Goal: Task Accomplishment & Management: Use online tool/utility

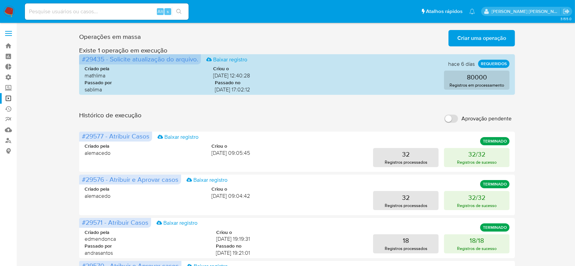
click at [69, 4] on div "Alt s" at bounding box center [107, 11] width 164 height 16
click at [78, 10] on input at bounding box center [107, 11] width 164 height 9
paste input "a5fNpxXAla0n6Q9MEuv51GHd"
type input "a5fNpxXAla0n6Q9MEuv51GHd"
click at [180, 16] on div "a5fNpxXAla0n6Q9MEuv51GHd Alt s" at bounding box center [107, 11] width 164 height 16
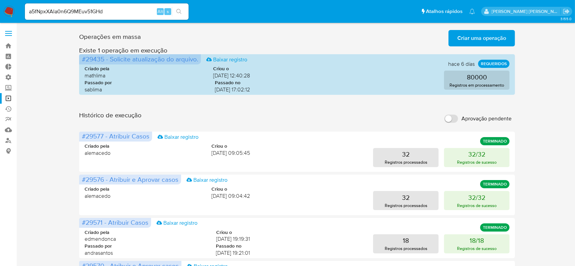
click at [180, 12] on icon "search-icon" at bounding box center [178, 11] width 5 height 5
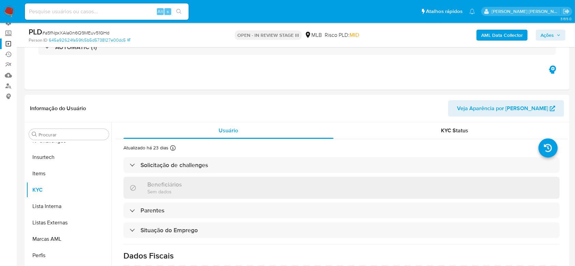
scroll to position [91, 0]
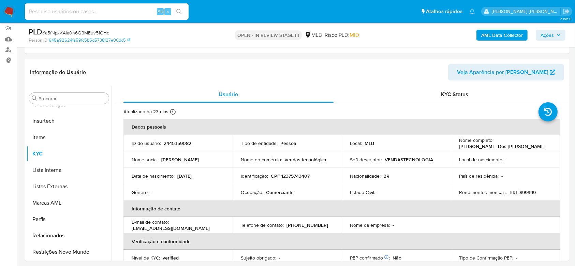
select select "10"
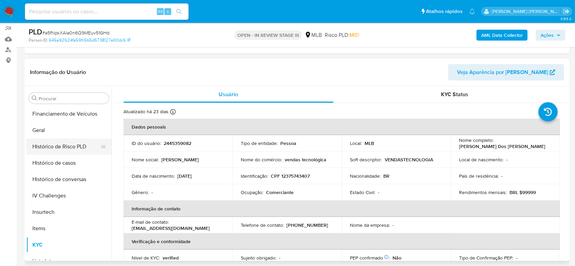
scroll to position [123, 0]
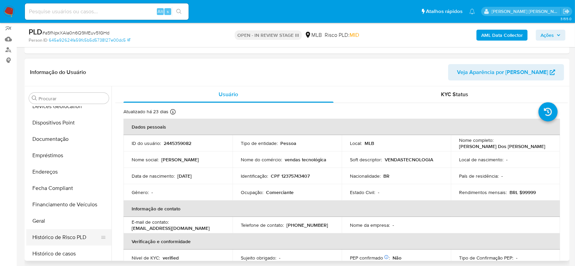
click at [53, 139] on button "Documentação" at bounding box center [68, 139] width 85 height 16
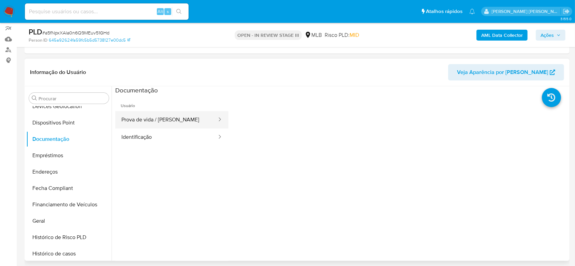
click at [173, 121] on button "Prova de vida / Selfie" at bounding box center [166, 119] width 102 height 17
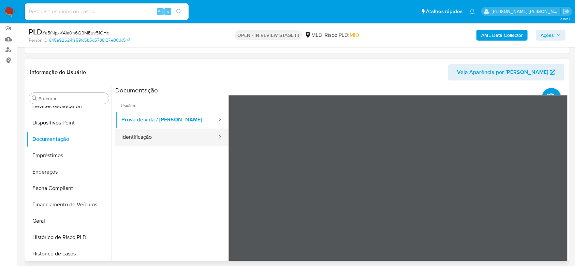
click at [131, 138] on button "Identificação" at bounding box center [166, 137] width 102 height 17
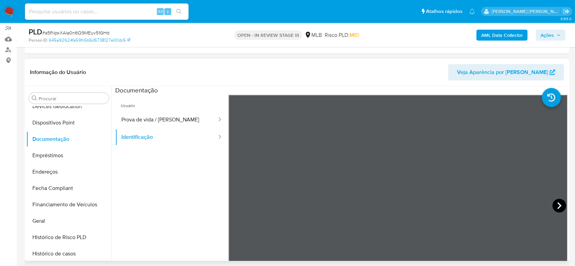
click at [558, 206] on icon at bounding box center [560, 206] width 14 height 14
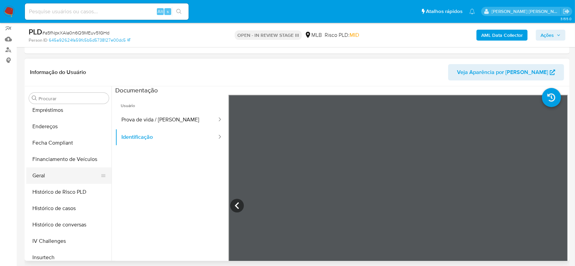
click at [42, 176] on button "Geral" at bounding box center [66, 175] width 80 height 16
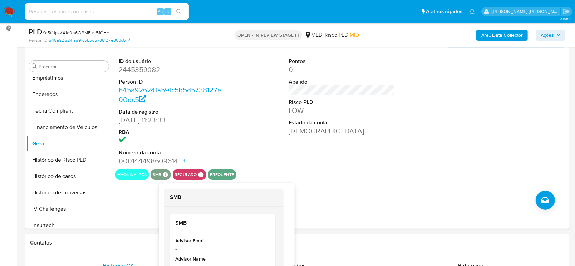
scroll to position [136, 0]
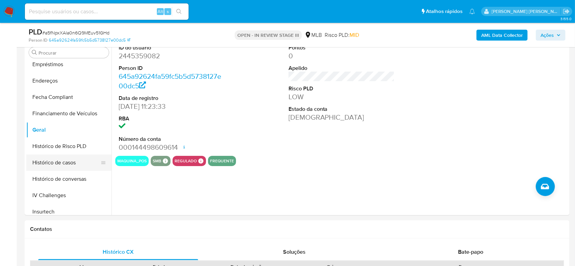
click at [60, 162] on button "Histórico de casos" at bounding box center [66, 163] width 80 height 16
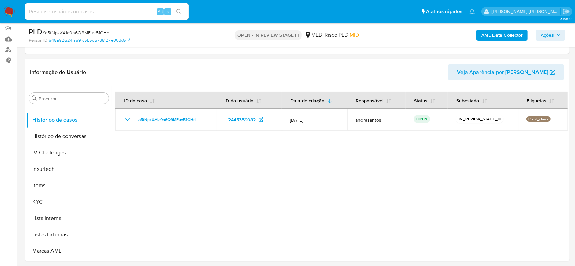
scroll to position [259, 0]
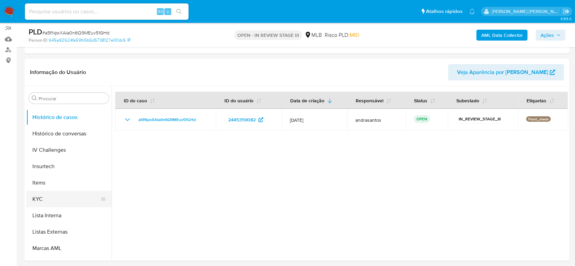
click at [60, 194] on button "KYC" at bounding box center [66, 199] width 80 height 16
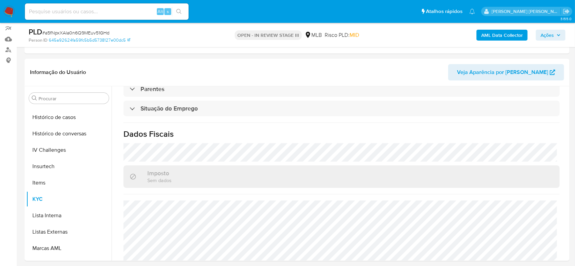
scroll to position [290, 0]
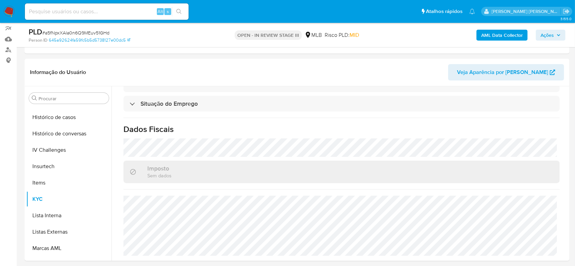
click at [73, 11] on input at bounding box center [107, 11] width 164 height 9
paste input "hy09nuMu1daIfXeJ3gIx4SF6"
type input "hy09nuMu1daIfXeJ3gIx4SF6"
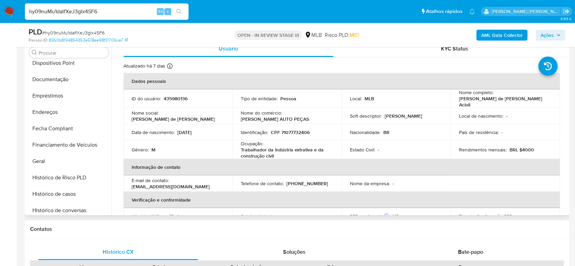
scroll to position [123, 0]
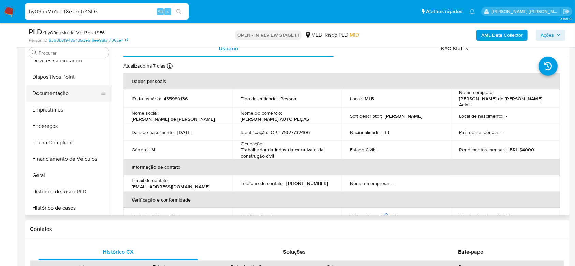
click at [58, 89] on button "Documentação" at bounding box center [66, 93] width 80 height 16
select select "10"
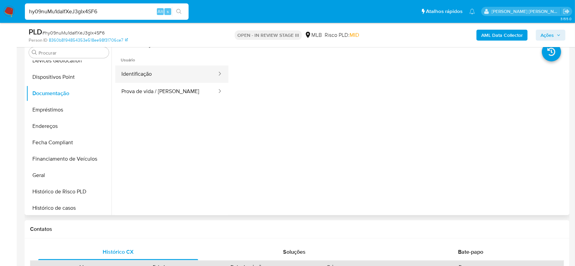
click at [160, 74] on button "Identificação" at bounding box center [166, 73] width 102 height 17
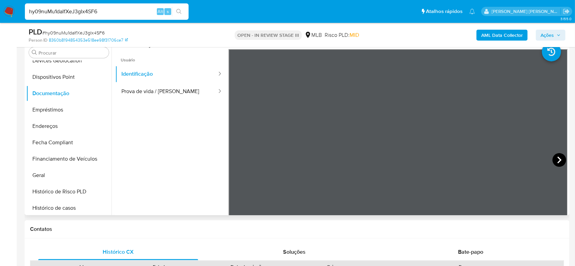
click at [557, 158] on icon at bounding box center [559, 160] width 4 height 7
click at [123, 85] on button "Prova de vida / Selfie" at bounding box center [166, 91] width 102 height 17
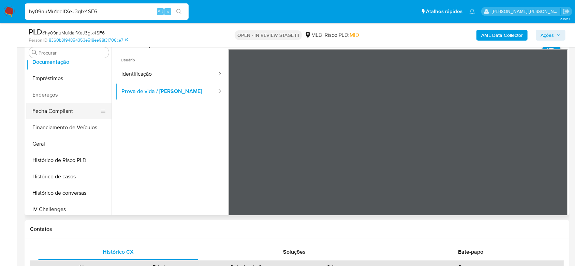
scroll to position [168, 0]
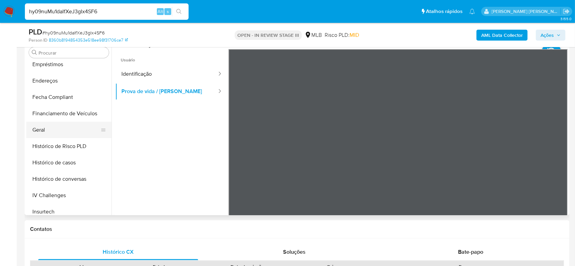
click at [49, 125] on button "Geral" at bounding box center [66, 130] width 80 height 16
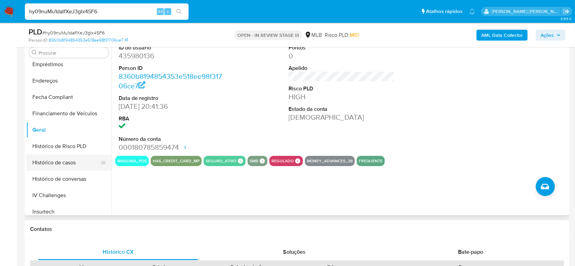
click at [63, 164] on button "Histórico de casos" at bounding box center [66, 163] width 80 height 16
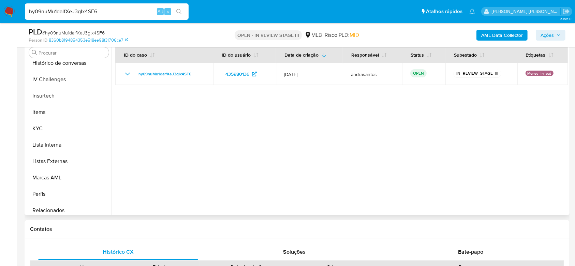
scroll to position [305, 0]
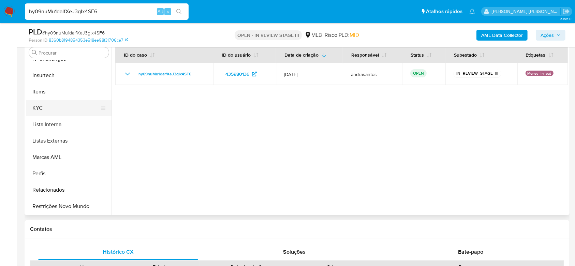
click at [38, 111] on button "KYC" at bounding box center [66, 108] width 80 height 16
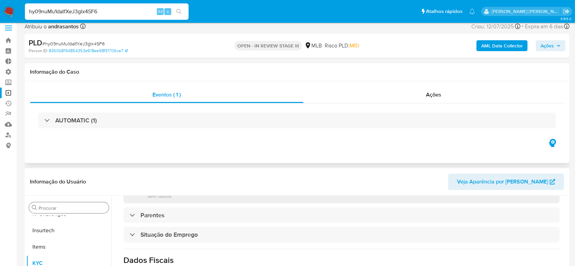
scroll to position [0, 0]
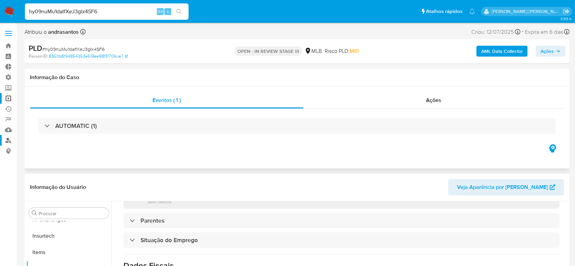
click at [7, 142] on link "Localizador de pessoas" at bounding box center [40, 140] width 81 height 11
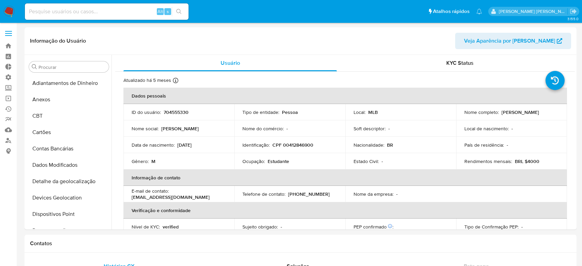
select select "10"
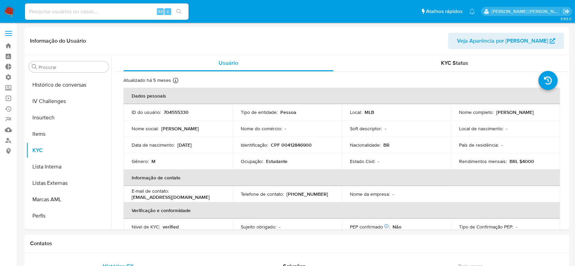
scroll to position [305, 0]
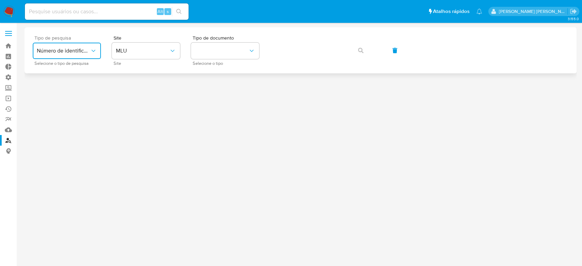
click at [95, 50] on icon "typeSearch" at bounding box center [93, 50] width 7 height 7
click at [153, 50] on span "MLU" at bounding box center [142, 50] width 53 height 7
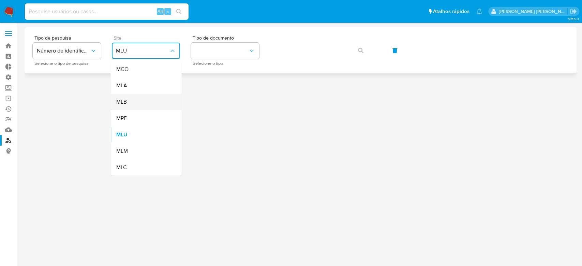
click at [133, 100] on div "MLB" at bounding box center [144, 102] width 56 height 16
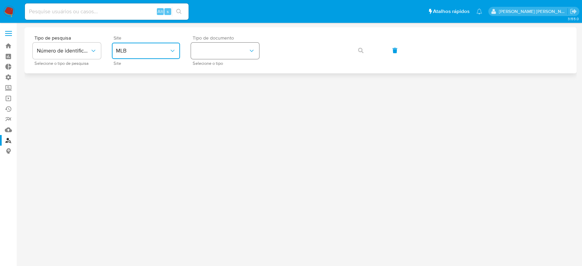
click at [218, 50] on button "identificationType" at bounding box center [225, 51] width 68 height 16
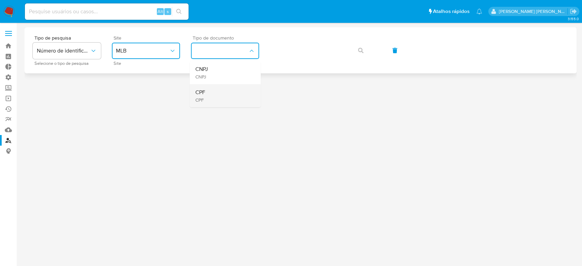
click at [216, 89] on div "CPF CPF" at bounding box center [223, 95] width 56 height 23
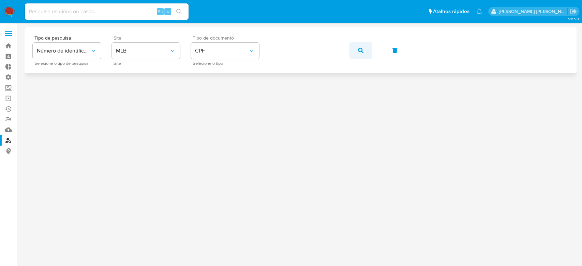
click at [361, 48] on icon "button" at bounding box center [360, 50] width 5 height 5
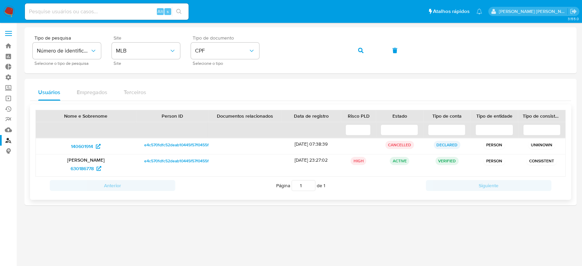
click at [85, 158] on p "[PERSON_NAME]" at bounding box center [86, 160] width 91 height 6
click at [168, 159] on span "e4c5701dfc52deab10445f57f0455fa5" at bounding box center [178, 161] width 69 height 8
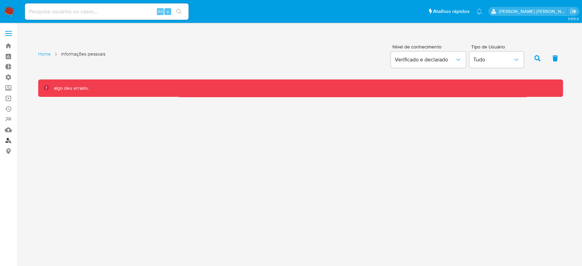
click at [9, 142] on link "Localizador de pessoas" at bounding box center [40, 140] width 81 height 11
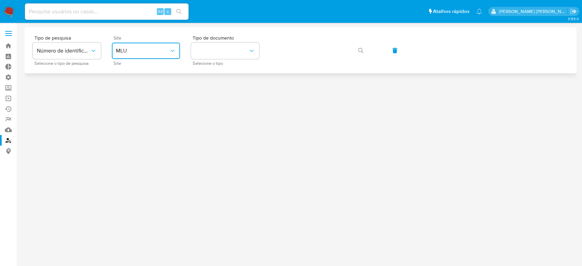
click at [176, 50] on button "MLU" at bounding box center [146, 51] width 68 height 16
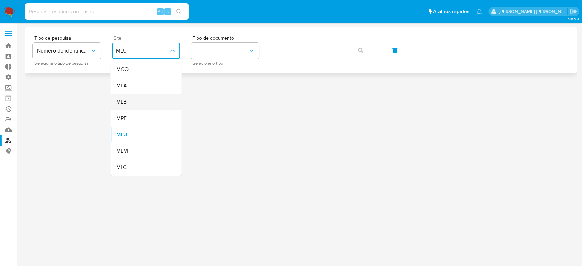
click at [147, 102] on div "MLB" at bounding box center [144, 102] width 56 height 16
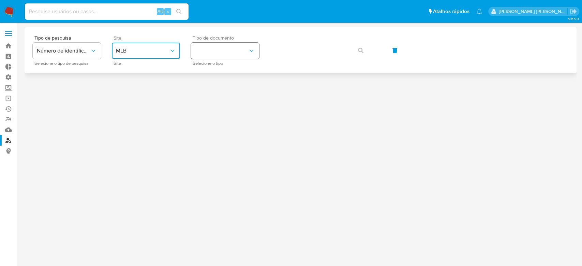
click at [220, 53] on button "identificationType" at bounding box center [225, 51] width 68 height 16
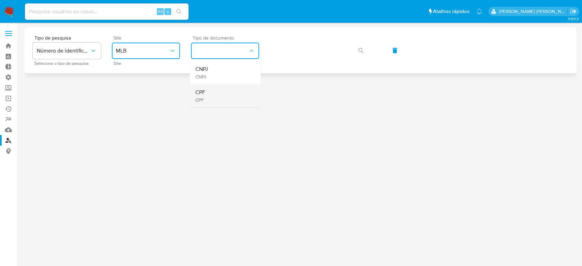
click at [211, 93] on div "CPF CPF" at bounding box center [223, 95] width 56 height 23
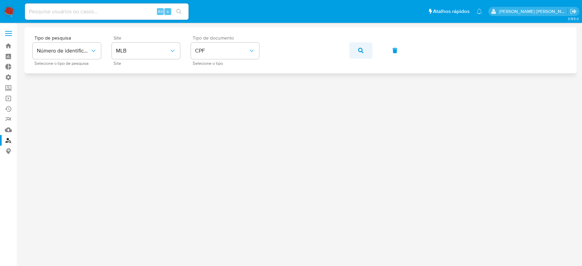
click at [359, 50] on icon "button" at bounding box center [360, 50] width 5 height 5
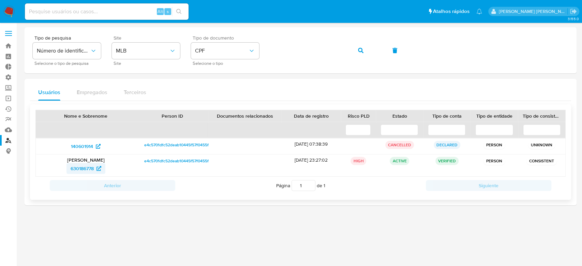
click at [86, 165] on span "630186778" at bounding box center [82, 168] width 23 height 11
click at [84, 10] on input at bounding box center [107, 11] width 164 height 9
paste input "dWrWyBtW8IGTx8100pzPZL8x"
type input "dWrWyBtW8IGTx8100pzPZL8x"
click at [179, 9] on icon "search-icon" at bounding box center [178, 11] width 5 height 5
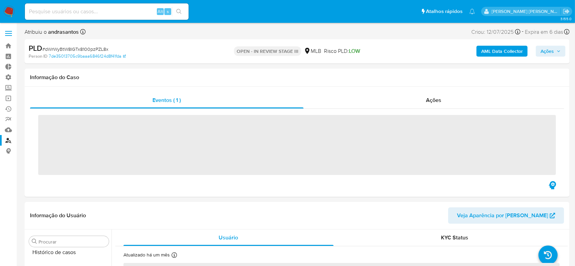
scroll to position [305, 0]
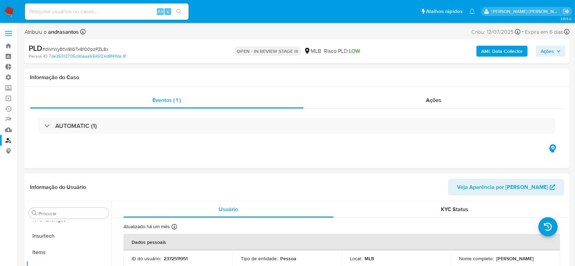
select select "10"
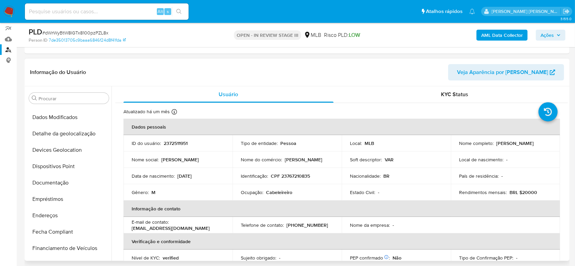
scroll to position [77, 0]
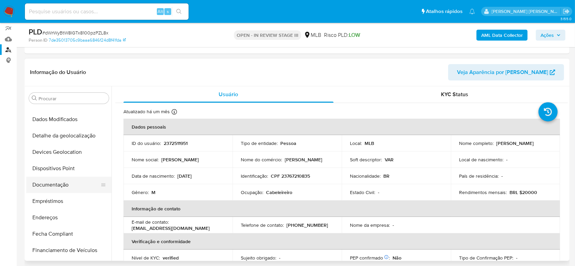
click at [62, 184] on button "Documentação" at bounding box center [66, 185] width 80 height 16
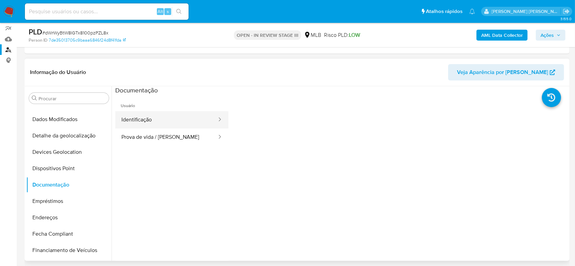
click at [155, 118] on button "Identificação" at bounding box center [166, 119] width 102 height 17
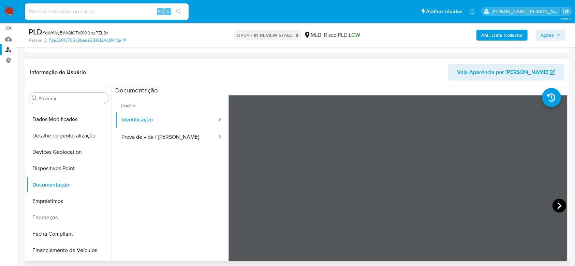
click at [558, 204] on icon at bounding box center [560, 206] width 14 height 14
click at [147, 137] on button "Prova de vida / Selfie" at bounding box center [166, 137] width 102 height 17
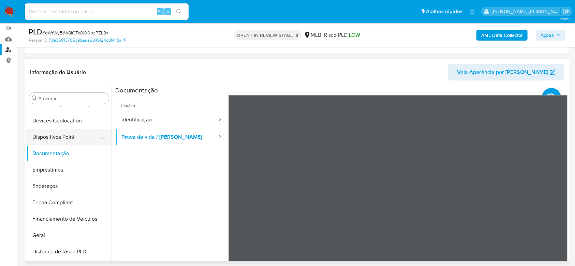
scroll to position [123, 0]
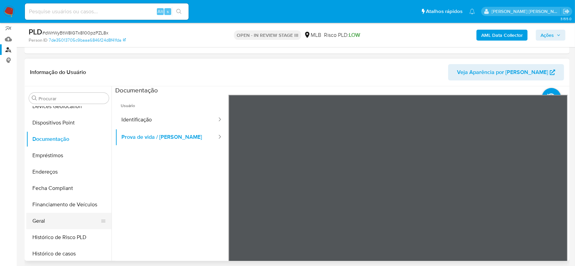
click at [52, 224] on button "Geral" at bounding box center [66, 221] width 80 height 16
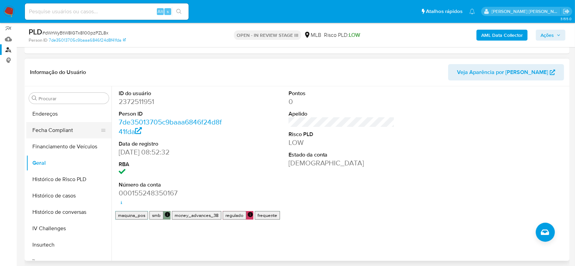
scroll to position [214, 0]
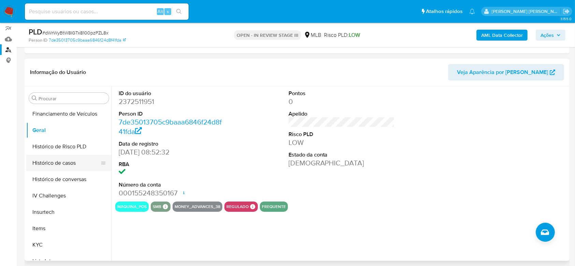
click at [64, 166] on button "Histórico de casos" at bounding box center [66, 163] width 80 height 16
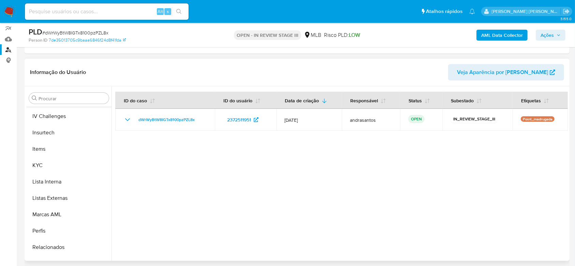
scroll to position [305, 0]
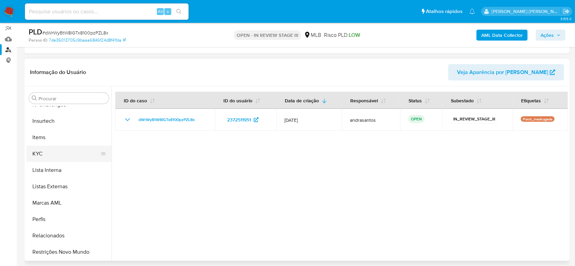
click at [55, 157] on button "KYC" at bounding box center [66, 154] width 80 height 16
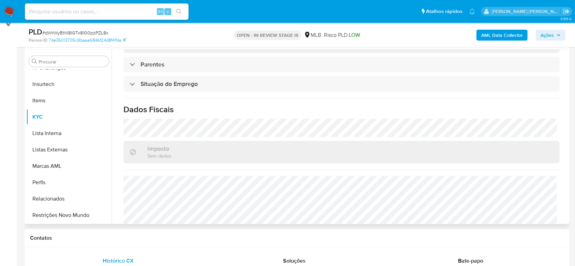
scroll to position [290, 0]
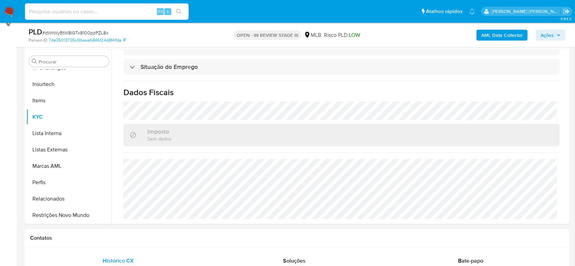
click at [97, 14] on input at bounding box center [107, 11] width 164 height 9
paste input "f9TmcsUYPokusA9IFR6iekbU"
type input "f9TmcsUYPokusA9IFR6iekbU"
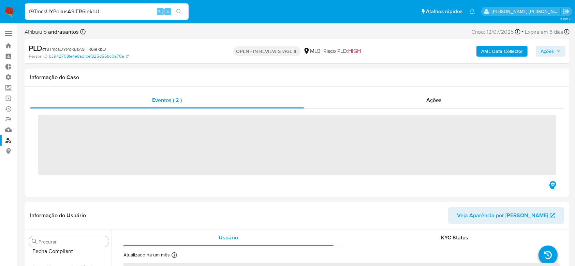
scroll to position [305, 0]
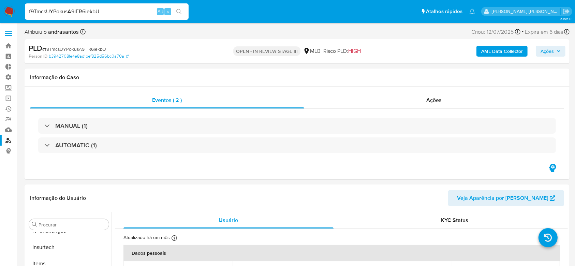
select select "10"
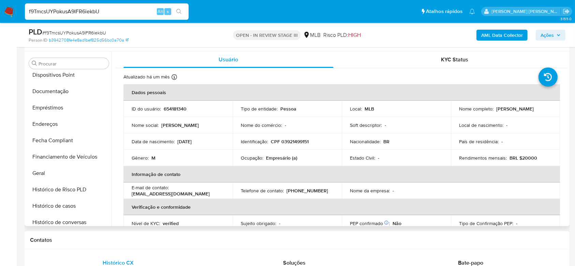
scroll to position [123, 0]
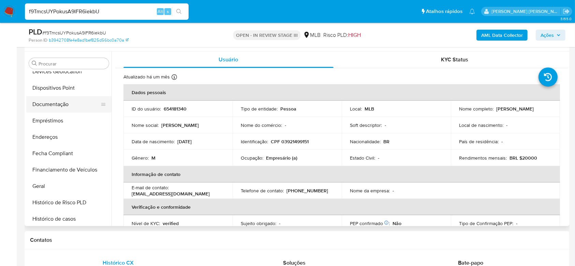
click at [63, 96] on button "Documentação" at bounding box center [66, 104] width 80 height 16
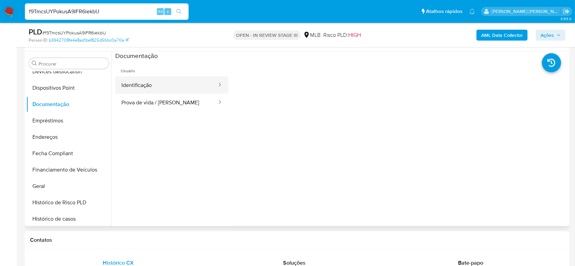
click at [143, 86] on button "Identificação" at bounding box center [166, 84] width 102 height 17
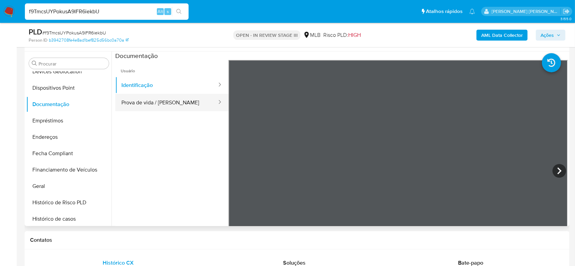
click at [146, 103] on button "Prova de vida / [PERSON_NAME]" at bounding box center [166, 102] width 102 height 17
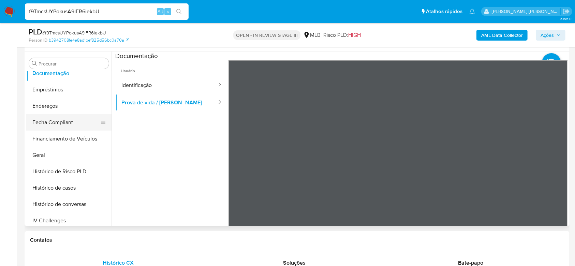
scroll to position [168, 0]
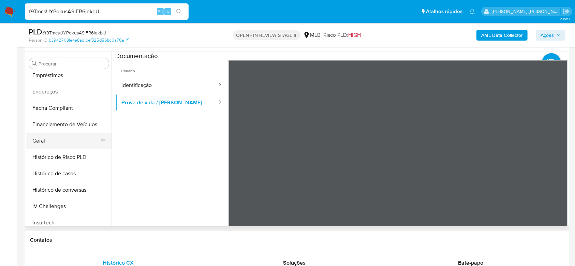
click at [44, 141] on button "Geral" at bounding box center [66, 141] width 80 height 16
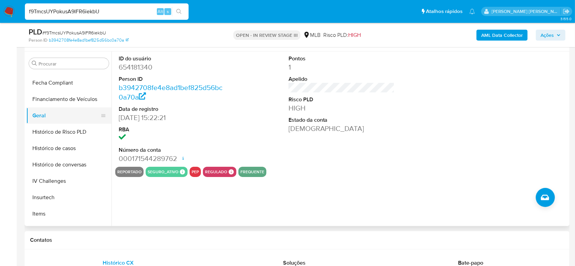
scroll to position [214, 0]
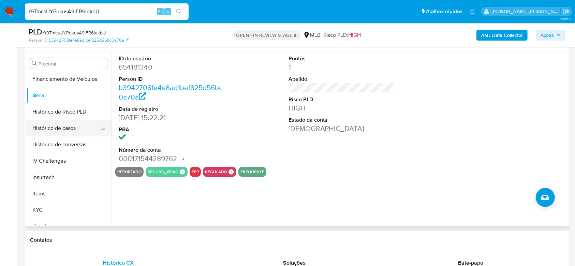
click at [66, 129] on button "Histórico de casos" at bounding box center [66, 128] width 80 height 16
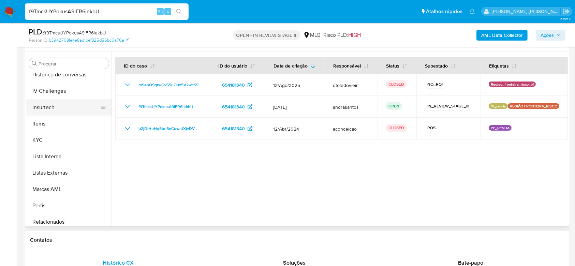
scroll to position [304, 0]
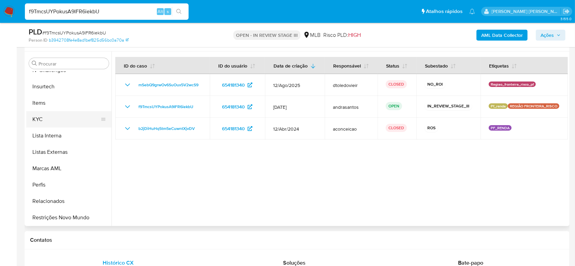
click at [54, 117] on button "KYC" at bounding box center [66, 119] width 80 height 16
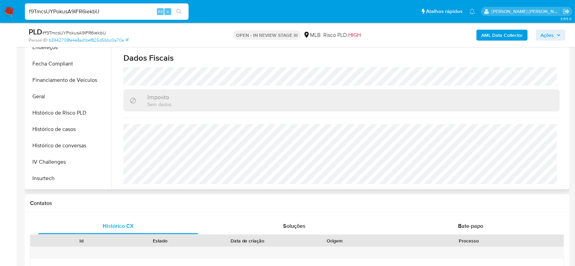
scroll to position [168, 0]
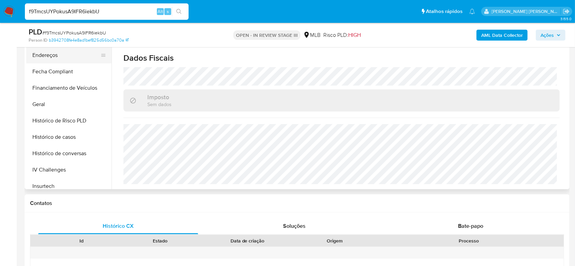
click at [60, 56] on button "Endereços" at bounding box center [66, 55] width 80 height 16
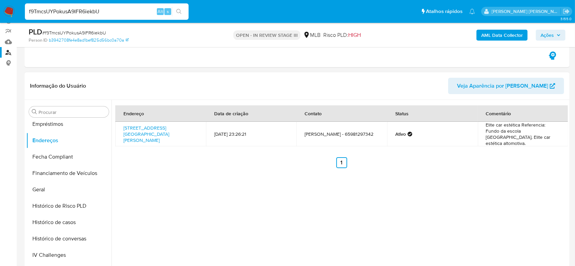
scroll to position [82, 0]
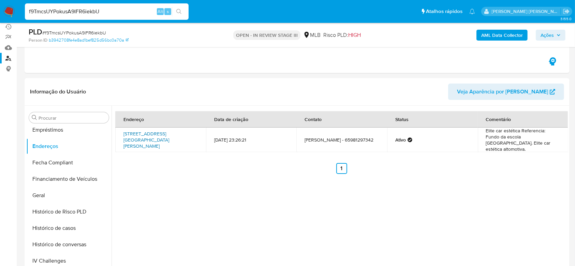
click at [142, 132] on link "Avenida Florespina Azambuja 3243, Pontes E Lacerda, Mato Grosso, 78250000, Bras…" at bounding box center [146, 139] width 46 height 19
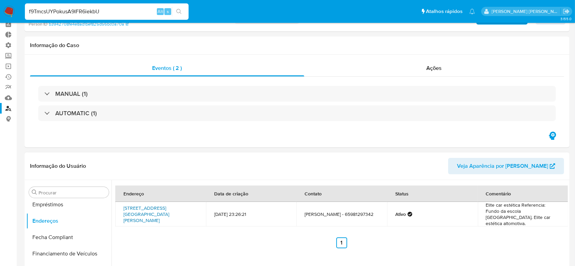
scroll to position [0, 0]
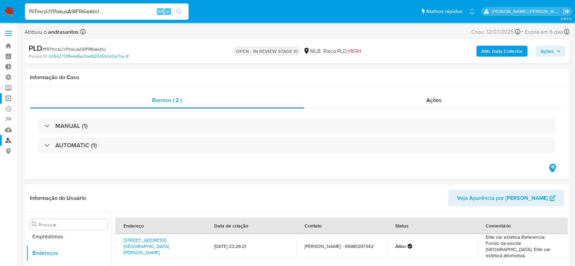
click at [4, 94] on link "Operações em massa" at bounding box center [40, 98] width 81 height 11
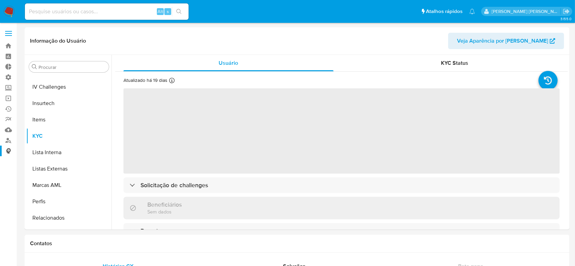
scroll to position [305, 0]
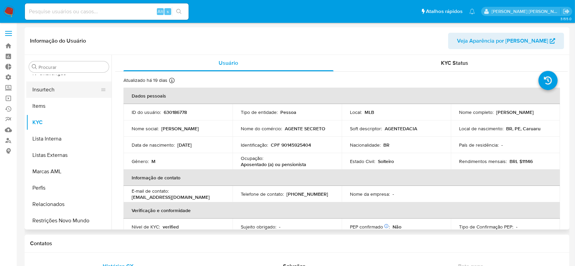
select select "10"
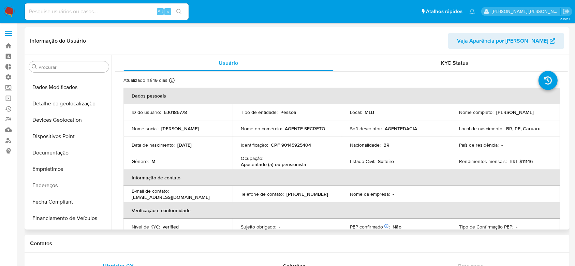
scroll to position [77, 0]
click at [50, 153] on button "Documentação" at bounding box center [66, 153] width 80 height 16
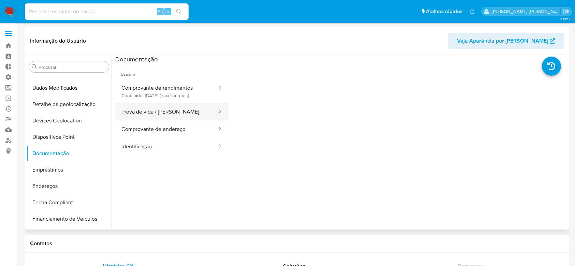
click at [179, 109] on button "Prova de vida / [PERSON_NAME]" at bounding box center [166, 111] width 102 height 17
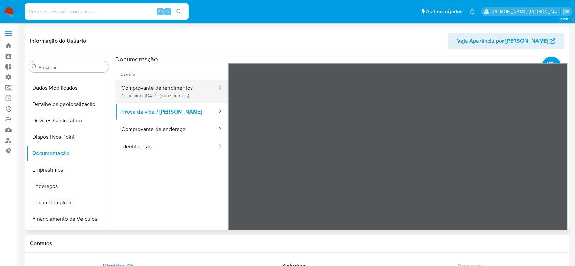
click at [154, 92] on button "Comprovante de rendimentos Concluído: 22/07/2025 (hace un mes)" at bounding box center [166, 91] width 102 height 23
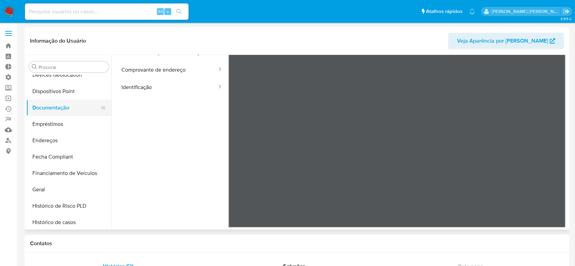
scroll to position [168, 0]
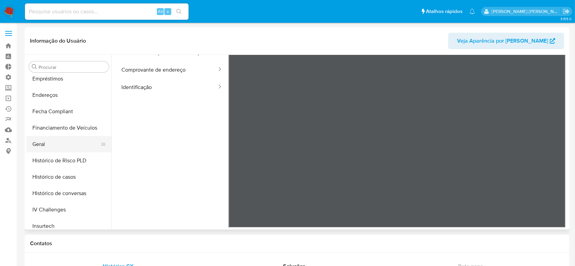
click at [48, 140] on button "Geral" at bounding box center [66, 144] width 80 height 16
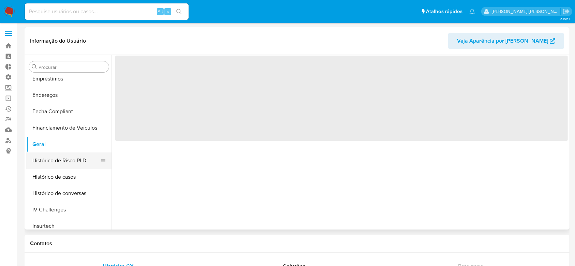
scroll to position [0, 0]
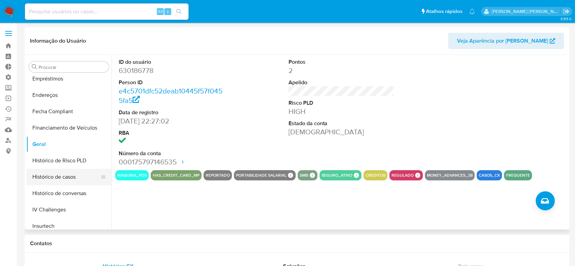
click at [58, 177] on button "Histórico de casos" at bounding box center [66, 177] width 80 height 16
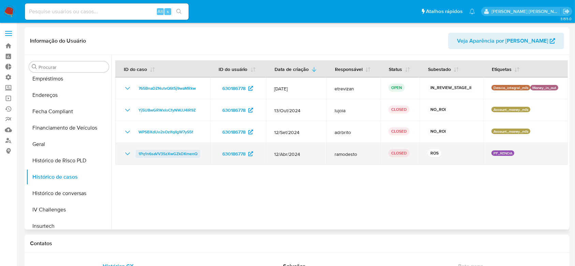
click at [151, 152] on span "1Pq1n6saVV3SzXwGZkDKmenQ" at bounding box center [167, 154] width 59 height 8
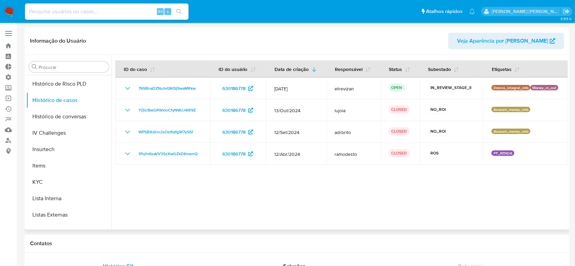
scroll to position [259, 0]
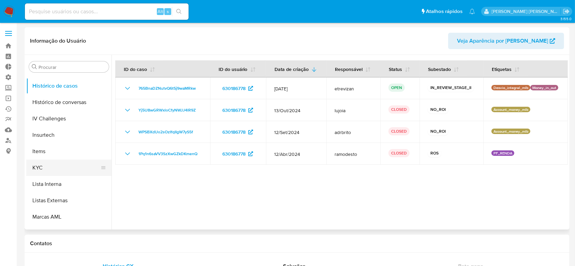
click at [46, 162] on button "KYC" at bounding box center [66, 168] width 80 height 16
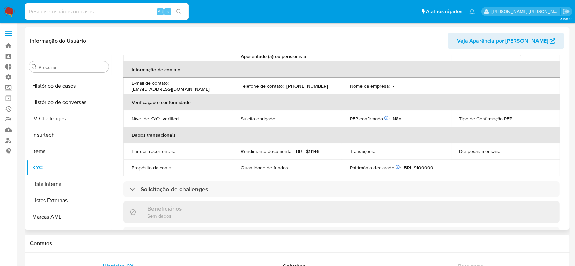
scroll to position [0, 0]
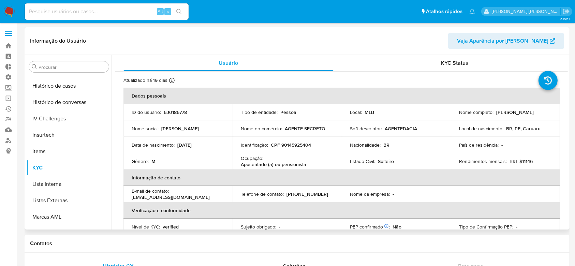
drag, startPoint x: 458, startPoint y: 116, endPoint x: 514, endPoint y: 116, distance: 56.6
click at [514, 115] on div "Nome completo : Carlos Magno Costa Freire" at bounding box center [505, 112] width 93 height 6
copy p "[PERSON_NAME]"
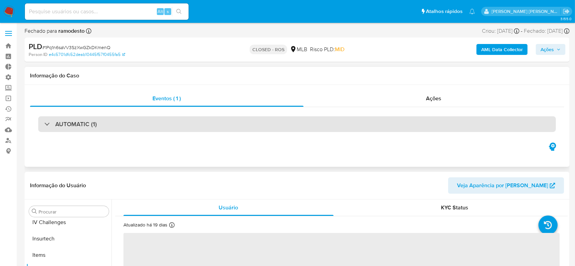
scroll to position [305, 0]
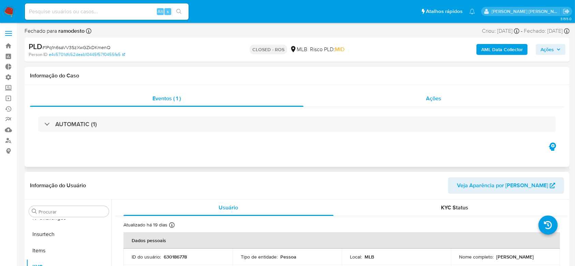
select select "10"
click at [440, 100] on span "Ações" at bounding box center [433, 98] width 15 height 8
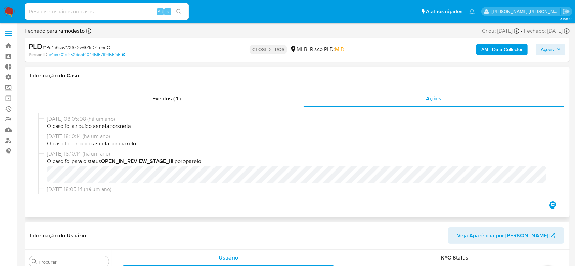
scroll to position [136, 0]
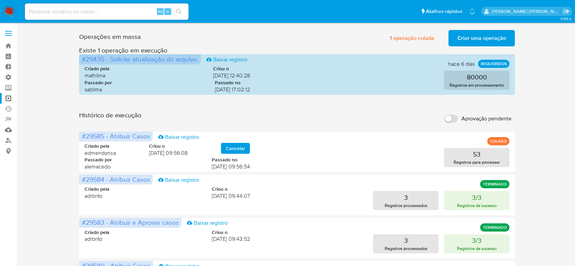
click at [100, 15] on input at bounding box center [107, 11] width 164 height 9
paste input "yTlazssXDA8ktm6lioFBL9gt"
click at [187, 11] on input "yTlazssXDA8ktm6lioFBL9gt" at bounding box center [107, 11] width 164 height 9
type input "yTlazssXDA8ktm6lioFBL9gt"
click at [180, 10] on icon "search-icon" at bounding box center [178, 11] width 5 height 5
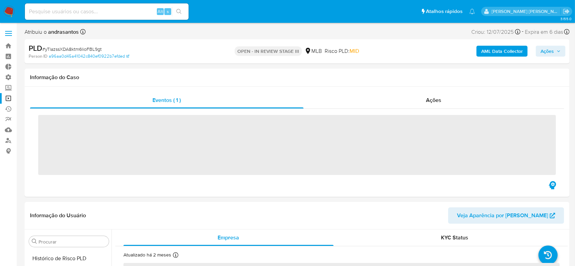
scroll to position [305, 0]
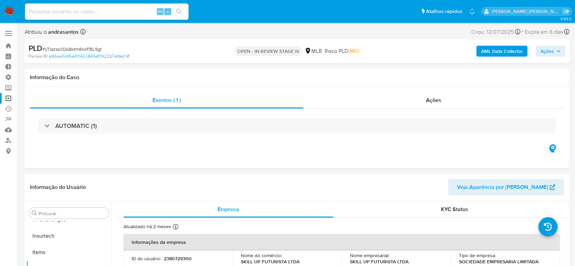
select select "10"
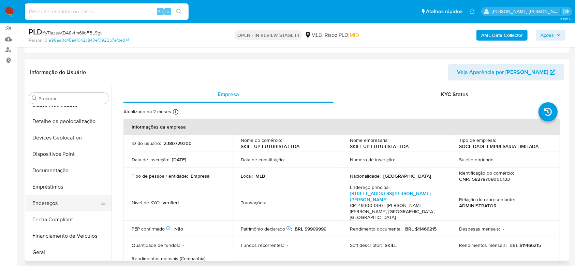
scroll to position [77, 0]
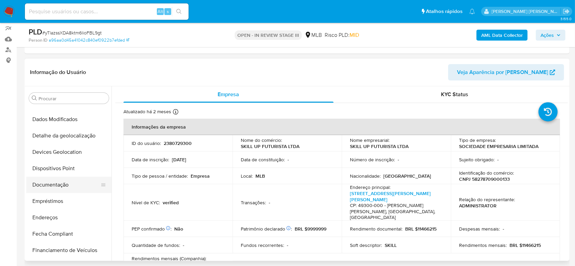
click at [66, 181] on button "Documentação" at bounding box center [66, 185] width 80 height 16
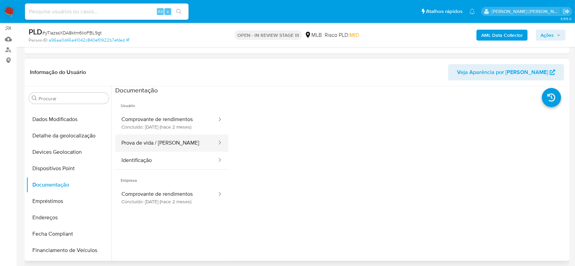
click at [146, 143] on button "Prova de vida / Selfie" at bounding box center [166, 142] width 102 height 17
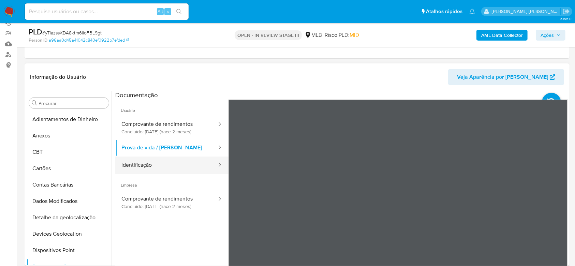
scroll to position [91, 0]
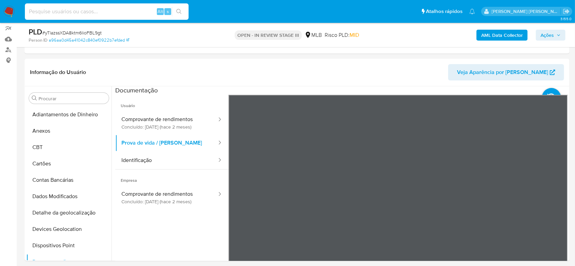
drag, startPoint x: 68, startPoint y: 9, endPoint x: 79, endPoint y: 11, distance: 11.0
click at [68, 10] on input at bounding box center [107, 11] width 164 height 9
paste input "KubapEWErcAchQXcYk9VHopa"
type input "KubapEWErcAchQXcYk9VHopa"
drag, startPoint x: 182, startPoint y: 13, endPoint x: 177, endPoint y: 11, distance: 5.5
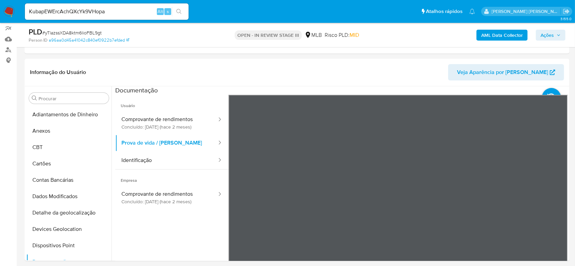
click at [181, 12] on button "search-icon" at bounding box center [179, 12] width 14 height 10
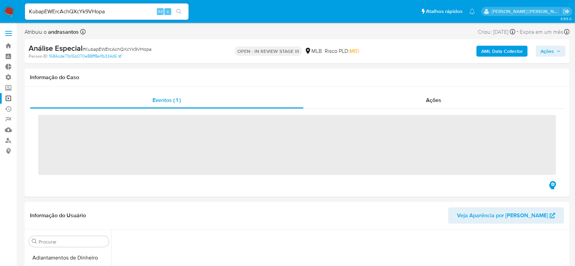
scroll to position [30, 0]
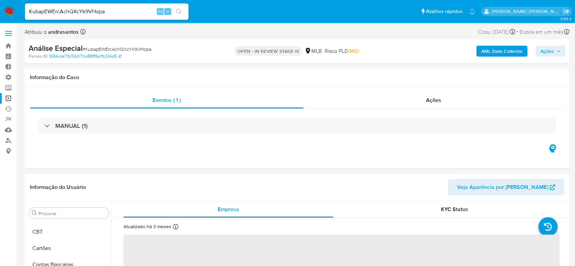
select select "10"
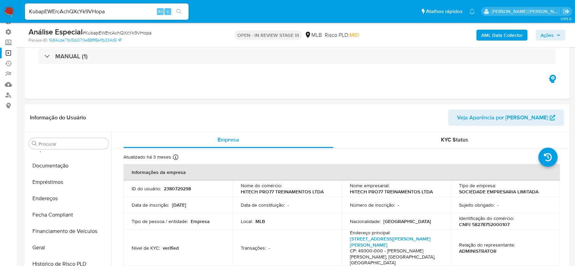
scroll to position [123, 0]
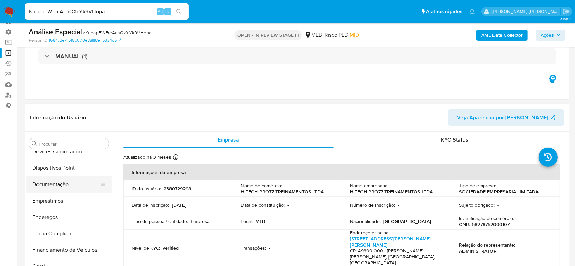
click at [60, 185] on button "Documentação" at bounding box center [66, 184] width 80 height 16
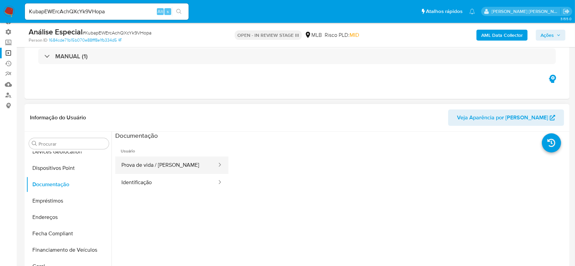
click at [162, 169] on button "Prova de vida / Selfie" at bounding box center [166, 165] width 102 height 17
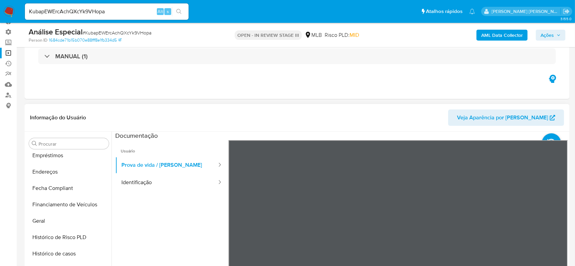
scroll to position [214, 0]
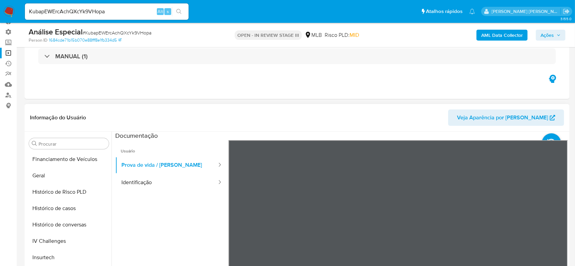
click at [57, 172] on button "Geral" at bounding box center [68, 175] width 85 height 16
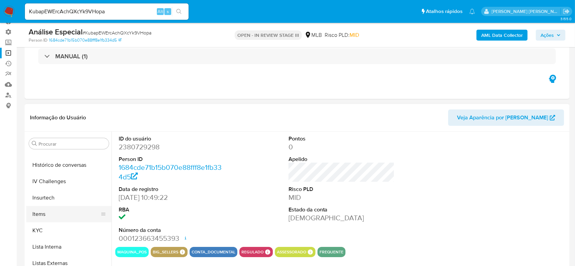
scroll to position [259, 0]
click at [64, 163] on button "Histórico de casos" at bounding box center [66, 163] width 80 height 16
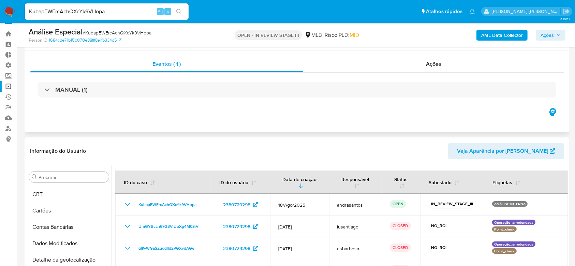
scroll to position [0, 0]
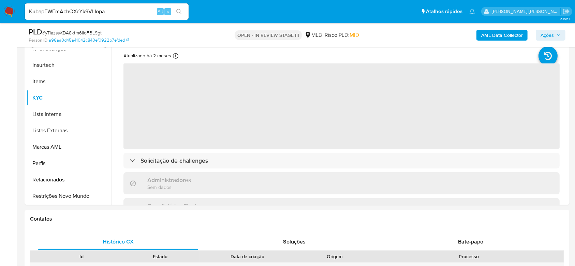
scroll to position [182, 0]
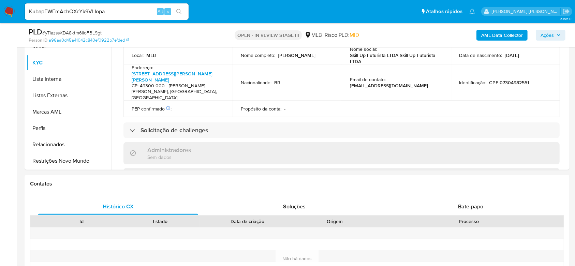
select select "10"
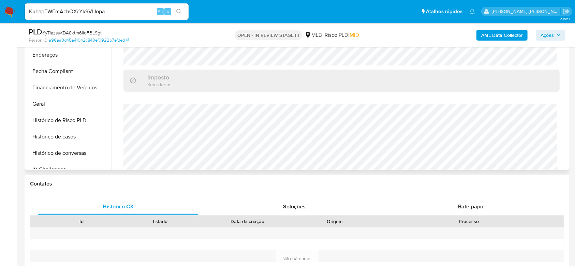
scroll to position [168, 0]
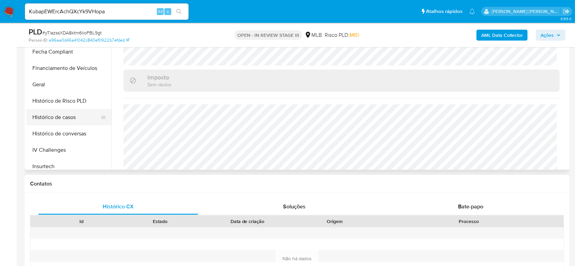
click at [53, 116] on button "Histórico de casos" at bounding box center [66, 117] width 80 height 16
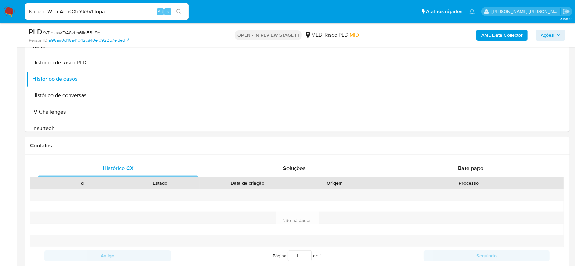
scroll to position [0, 0]
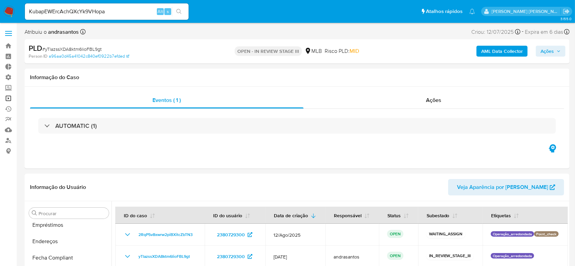
click at [8, 100] on link "Operações em massa" at bounding box center [40, 98] width 81 height 11
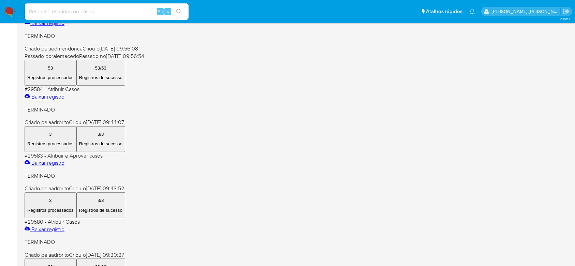
scroll to position [320, 0]
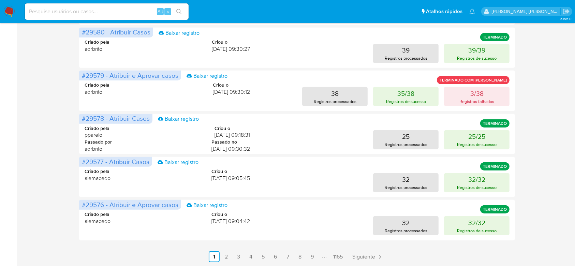
click at [228, 255] on link "2" at bounding box center [226, 256] width 11 height 11
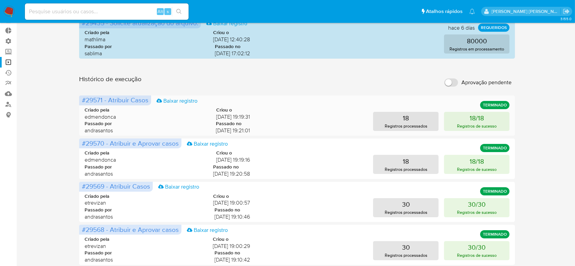
scroll to position [0, 0]
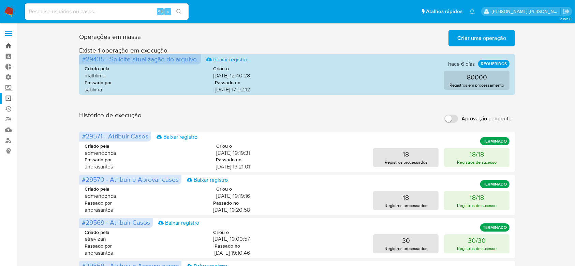
click at [10, 48] on link "Bandeja" at bounding box center [40, 46] width 81 height 11
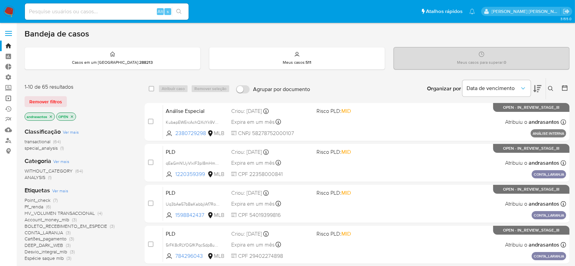
click at [10, 97] on link "Operações em massa" at bounding box center [40, 98] width 81 height 11
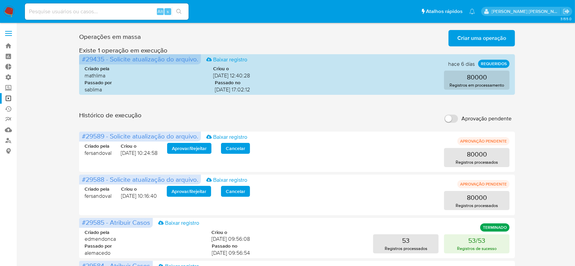
click at [488, 35] on span "Criar uma operação" at bounding box center [481, 38] width 49 height 15
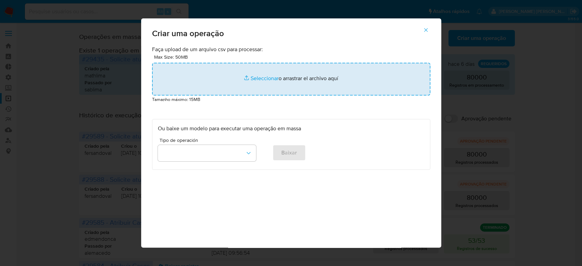
click at [264, 82] on input "file" at bounding box center [291, 79] width 278 height 33
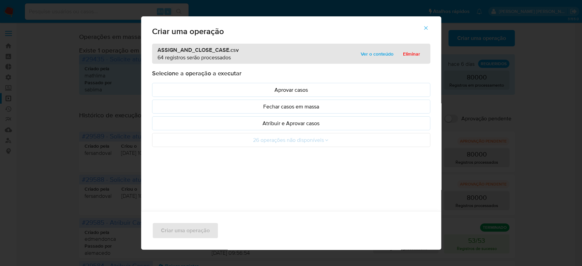
click at [365, 55] on span "Ver o conteúdo" at bounding box center [377, 54] width 33 height 10
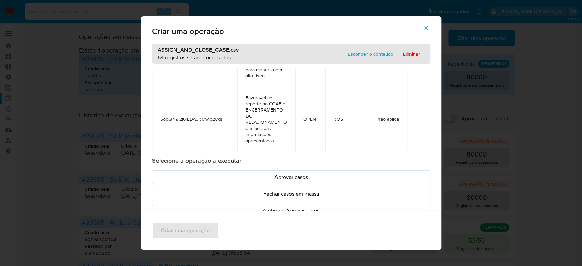
scroll to position [29, 0]
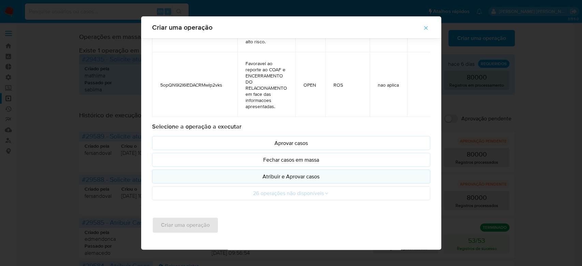
click at [290, 173] on p "Atribuir e Aprovar casos" at bounding box center [291, 177] width 267 height 8
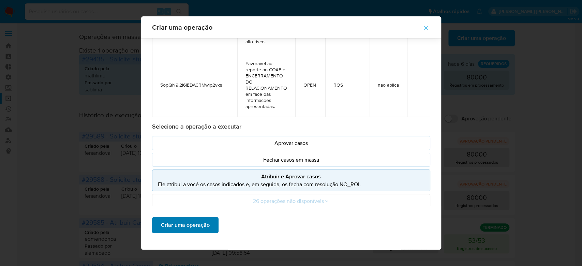
click at [196, 220] on span "Criar uma operação" at bounding box center [185, 225] width 49 height 15
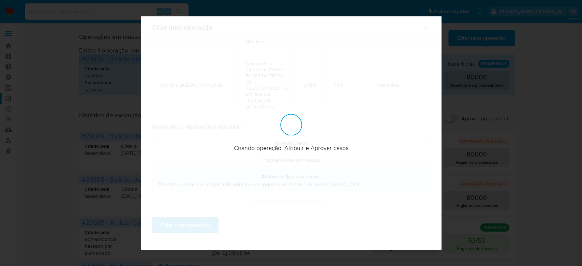
scroll to position [0, 0]
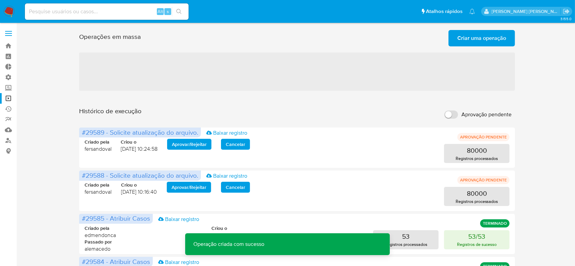
click at [470, 41] on span "Criar uma operação" at bounding box center [481, 38] width 49 height 15
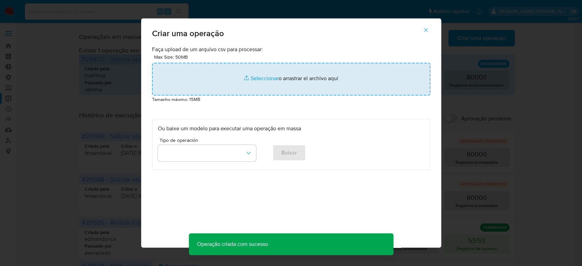
click at [260, 78] on input "file" at bounding box center [291, 79] width 278 height 33
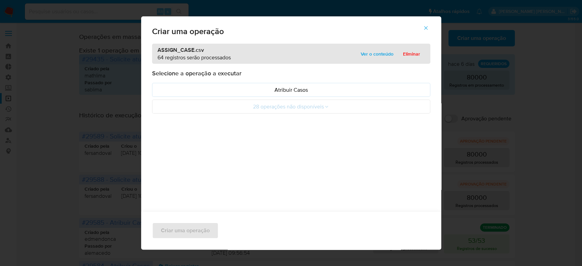
click at [371, 51] on span "Ver o conteúdo" at bounding box center [377, 54] width 33 height 10
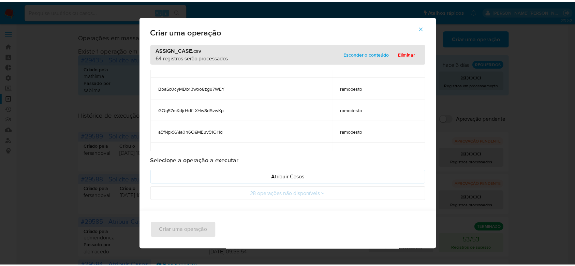
scroll to position [45, 0]
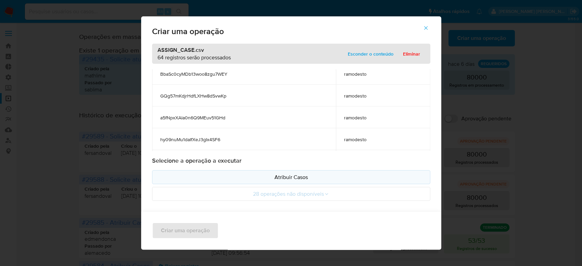
click at [276, 179] on p "Atribuir Casos" at bounding box center [291, 177] width 267 height 8
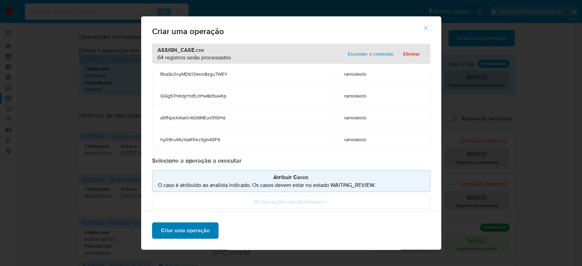
click at [189, 231] on span "Criar uma operação" at bounding box center [185, 230] width 49 height 15
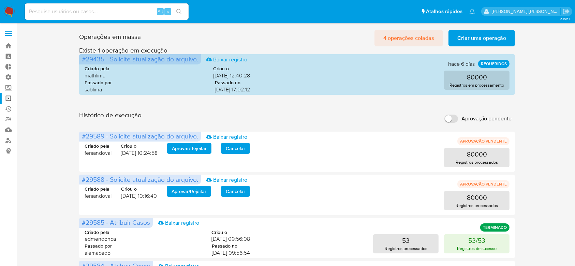
click at [403, 38] on span "4 operações coladas" at bounding box center [408, 38] width 51 height 15
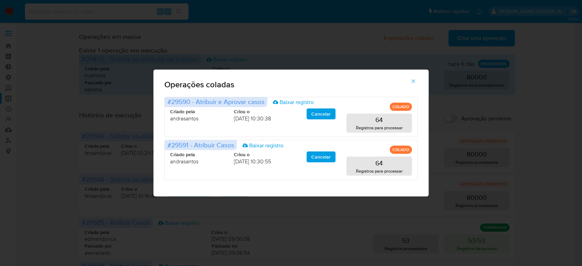
click at [415, 79] on icon "button" at bounding box center [413, 81] width 6 height 6
